Goal: Download file/media

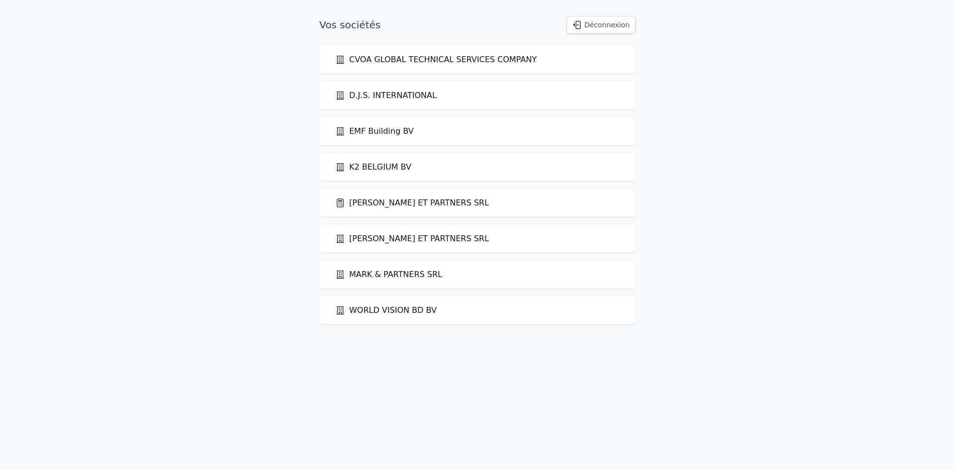
click at [423, 205] on link "[PERSON_NAME] ET PARTNERS SRL" at bounding box center [412, 203] width 154 height 12
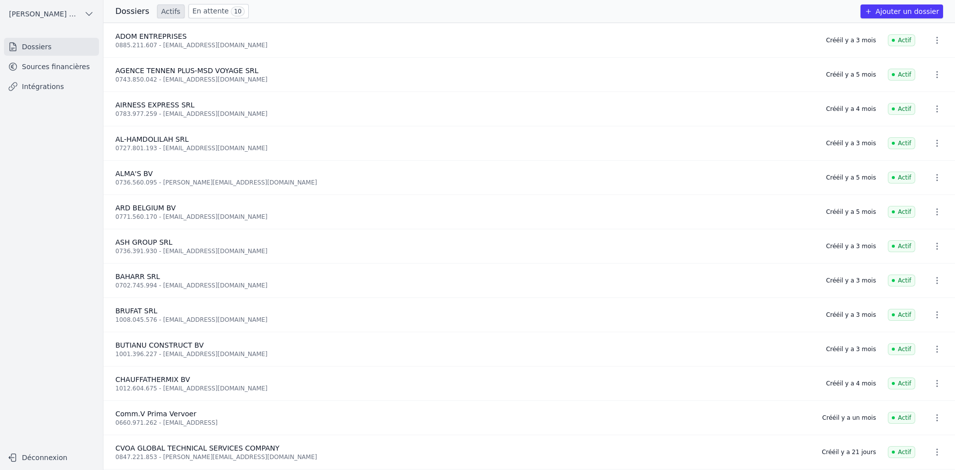
click at [23, 65] on link "Sources financières" at bounding box center [51, 67] width 95 height 18
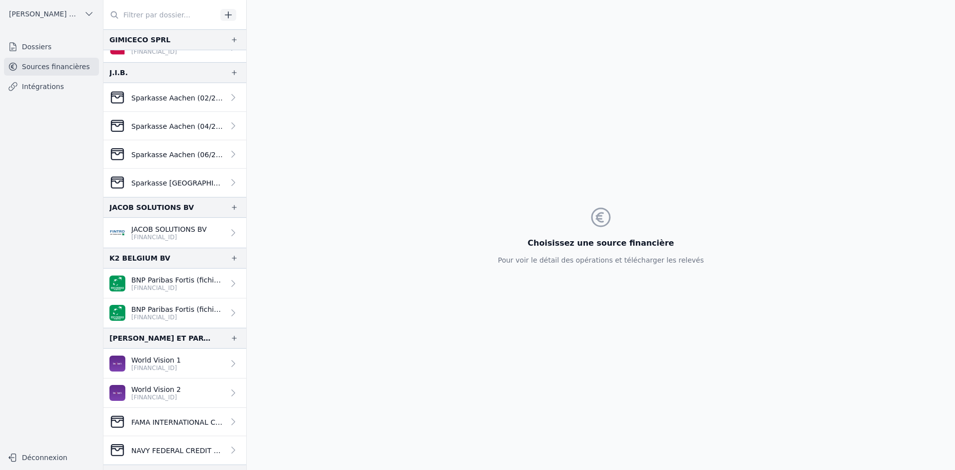
scroll to position [945, 0]
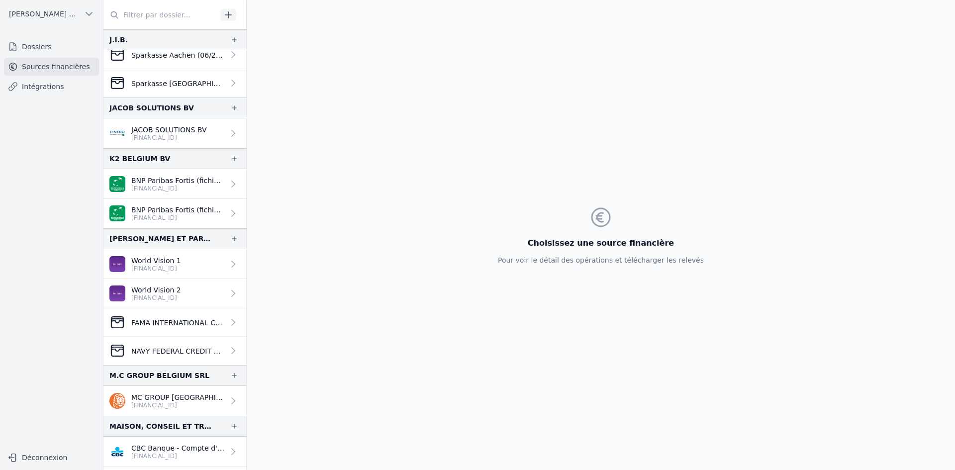
click at [171, 260] on p "World Vision 1" at bounding box center [156, 261] width 50 height 10
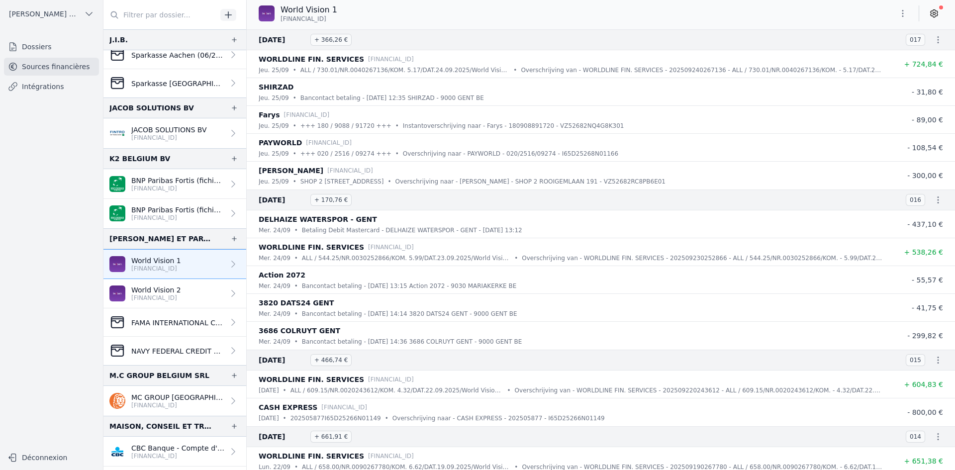
drag, startPoint x: 280, startPoint y: 19, endPoint x: 343, endPoint y: 16, distance: 62.2
click at [343, 16] on div "World Vision 1 [FINANCIAL_ID]" at bounding box center [302, 13] width 87 height 19
copy span "[FINANCIAL_ID]"
click at [172, 292] on p "World Vision 2" at bounding box center [156, 290] width 50 height 10
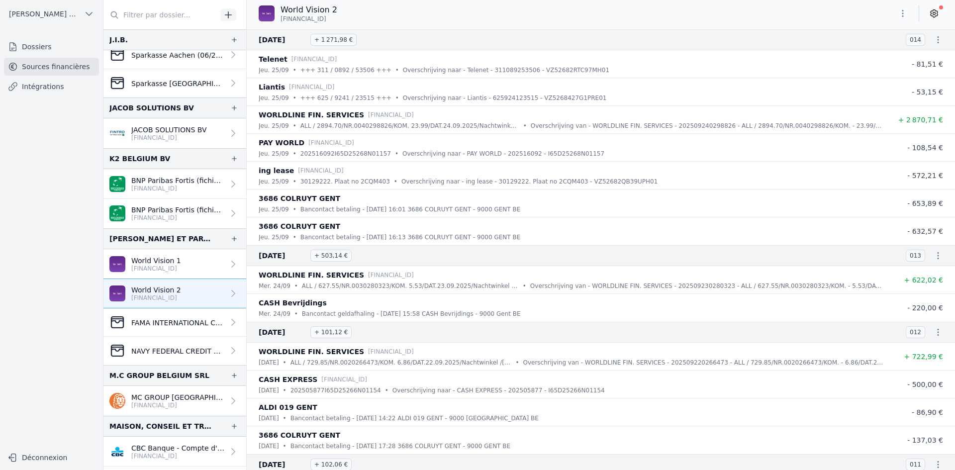
drag, startPoint x: 327, startPoint y: 20, endPoint x: 281, endPoint y: 22, distance: 46.3
click at [281, 22] on span "[FINANCIAL_ID]" at bounding box center [303, 19] width 46 height 8
drag, startPoint x: 297, startPoint y: 19, endPoint x: 304, endPoint y: 19, distance: 7.0
copy span "[FINANCIAL_ID]"
click at [177, 262] on p "World Vision 1" at bounding box center [156, 261] width 50 height 10
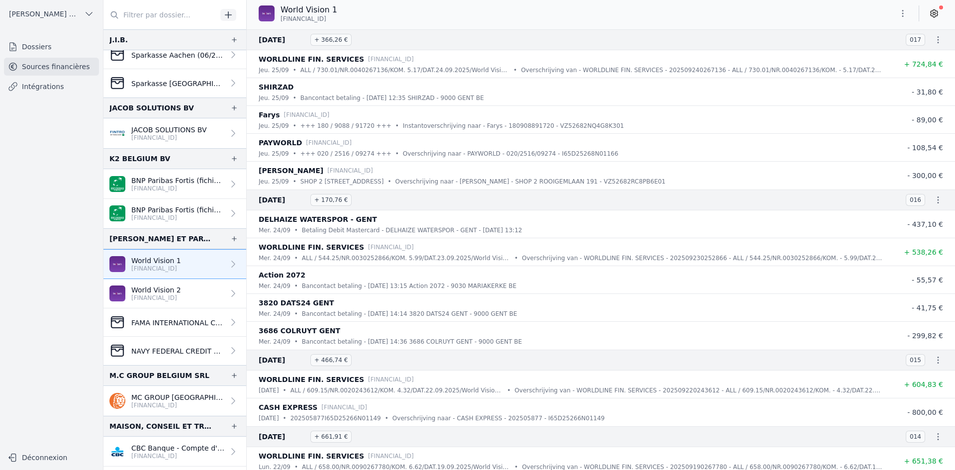
click at [901, 9] on icon "button" at bounding box center [902, 13] width 10 height 10
click at [885, 50] on button "Exporter" at bounding box center [879, 53] width 72 height 18
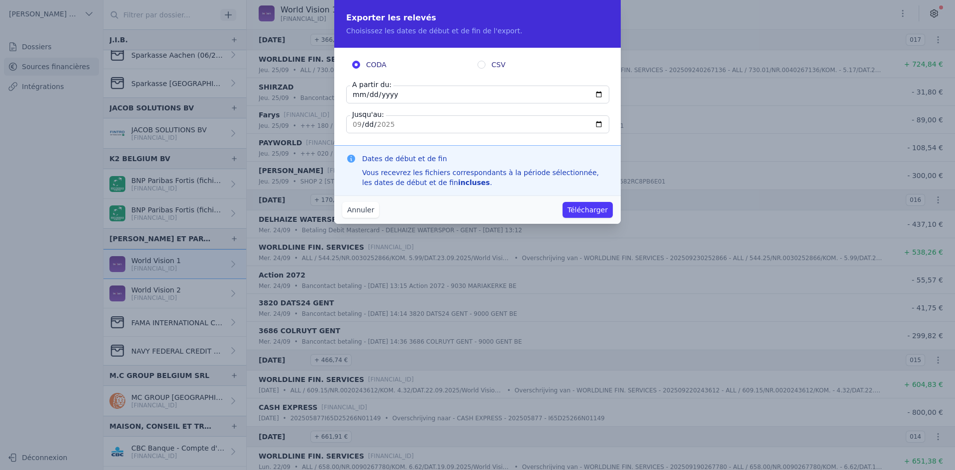
click at [357, 208] on button "Annuler" at bounding box center [360, 210] width 37 height 16
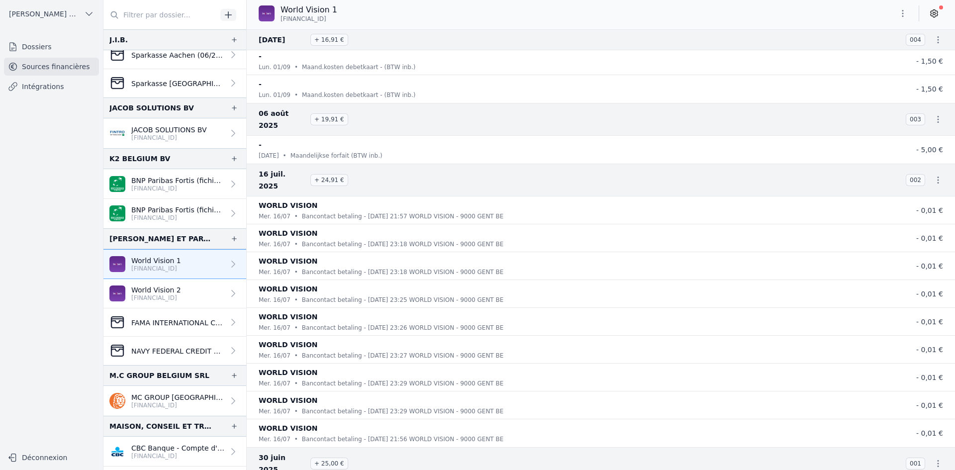
scroll to position [1362, 0]
click at [904, 13] on icon "button" at bounding box center [902, 13] width 10 height 10
click at [854, 56] on button "Exporter" at bounding box center [879, 53] width 72 height 18
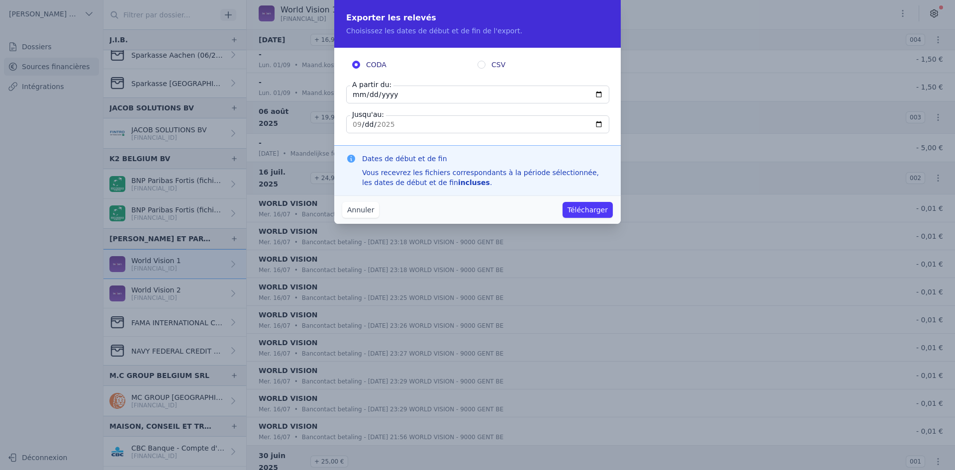
click at [357, 91] on input "[DATE]" at bounding box center [477, 95] width 263 height 18
type input "[DATE]"
click at [581, 207] on button "Télécharger" at bounding box center [587, 210] width 50 height 16
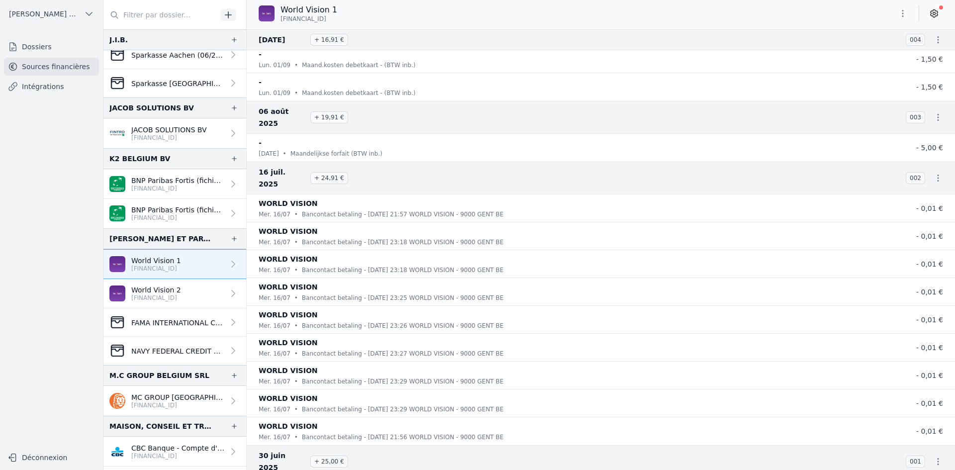
click at [168, 297] on p "[FINANCIAL_ID]" at bounding box center [156, 298] width 50 height 8
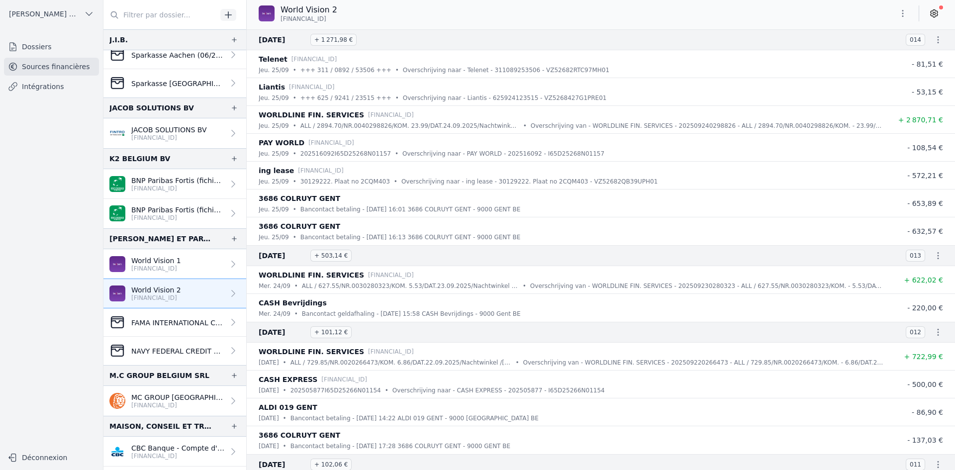
click at [901, 15] on icon "button" at bounding box center [902, 13] width 10 height 10
click at [883, 56] on button "Exporter" at bounding box center [879, 53] width 72 height 18
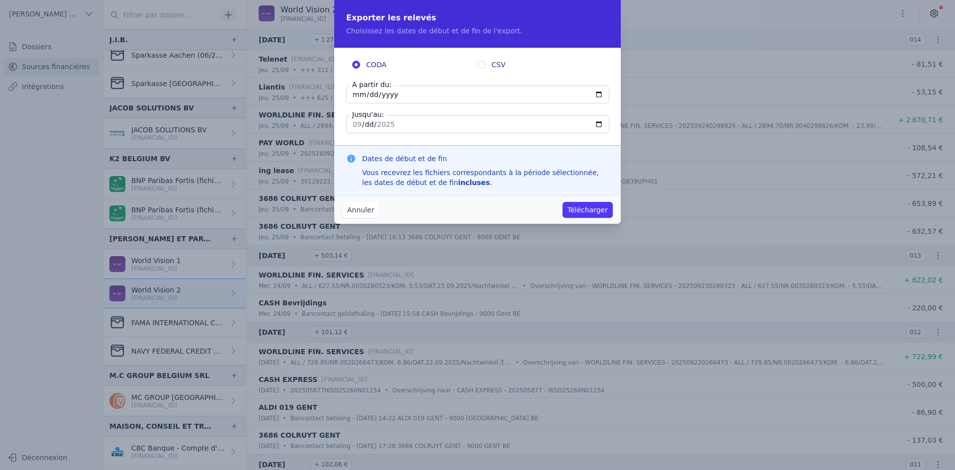
click at [359, 92] on input "[DATE]" at bounding box center [477, 95] width 263 height 18
type input "[DATE]"
click at [582, 206] on button "Télécharger" at bounding box center [587, 210] width 50 height 16
